Goal: Information Seeking & Learning: Learn about a topic

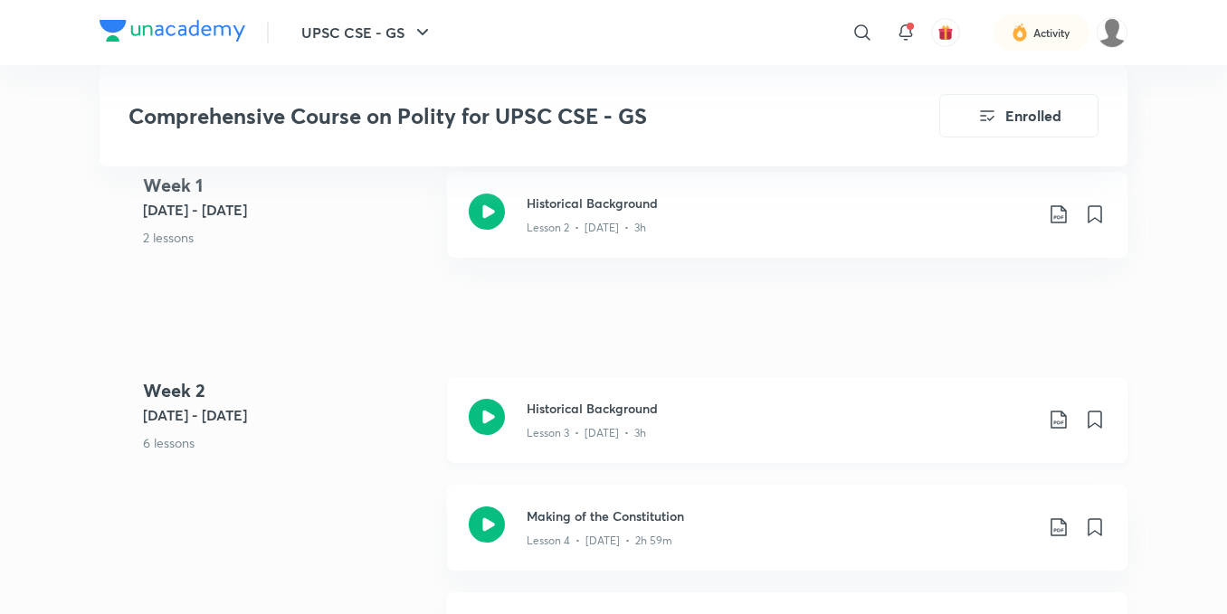
scroll to position [1176, 0]
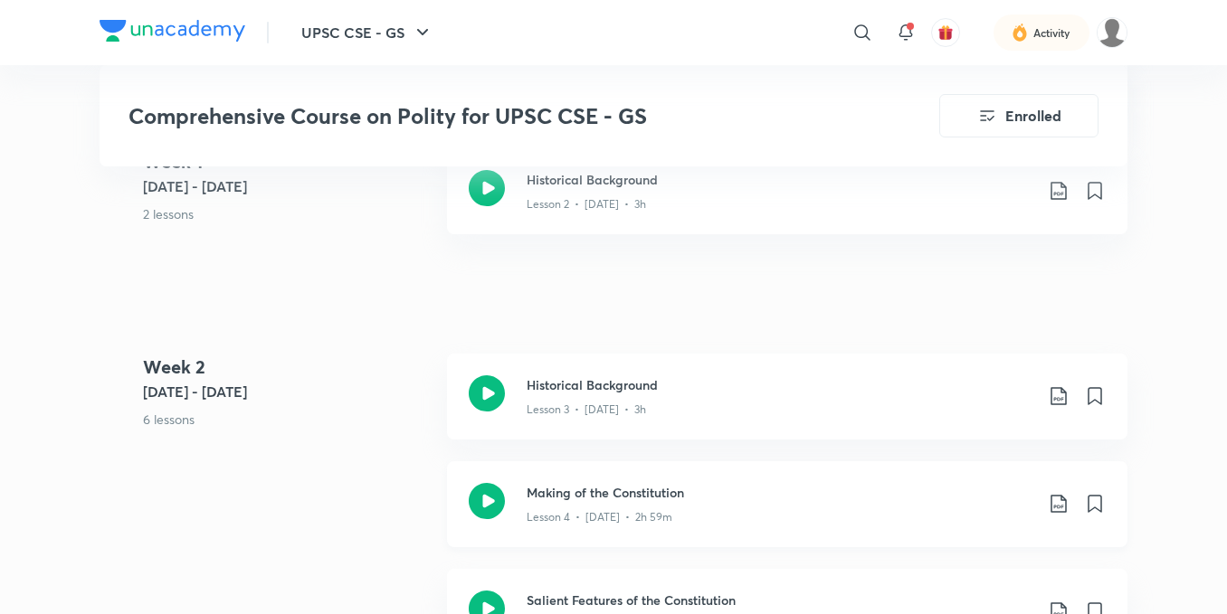
click at [488, 494] on icon at bounding box center [487, 501] width 36 height 36
